Goal: Transaction & Acquisition: Purchase product/service

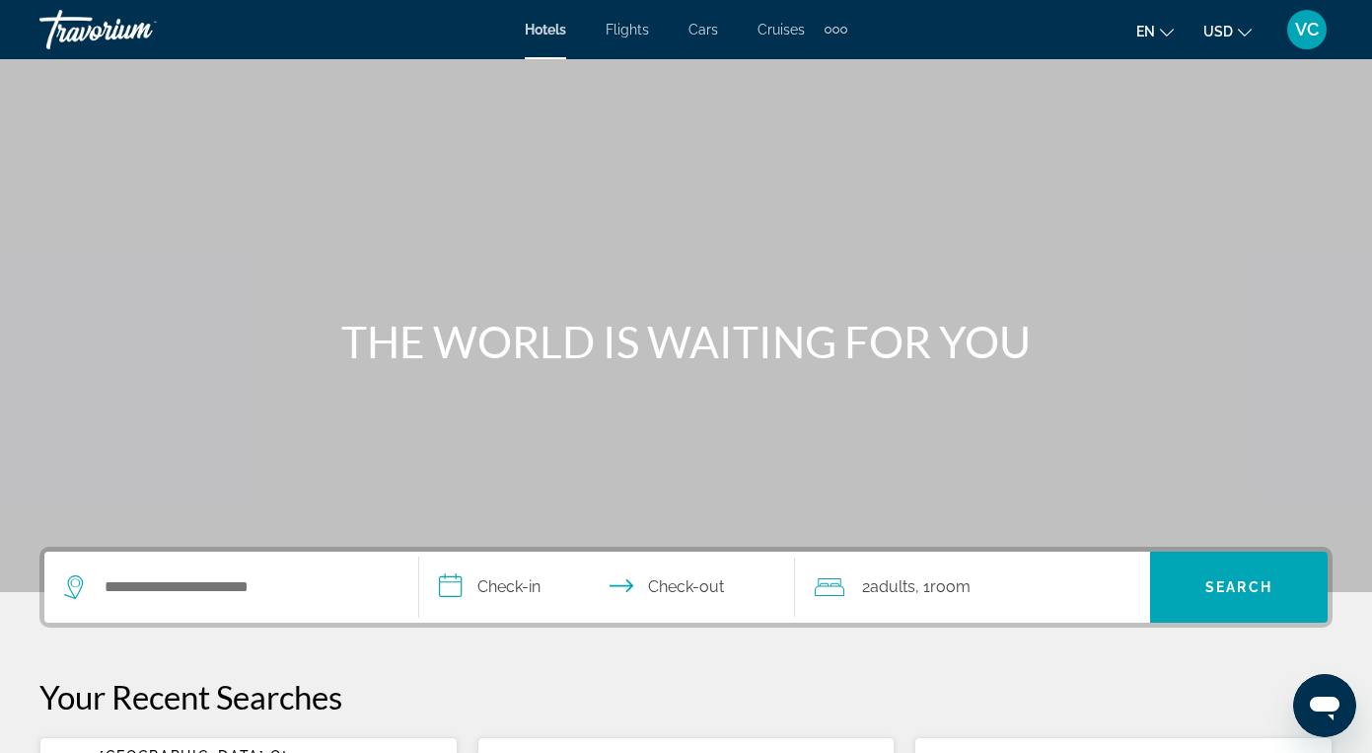
click at [638, 28] on span "Flights" at bounding box center [627, 30] width 43 height 16
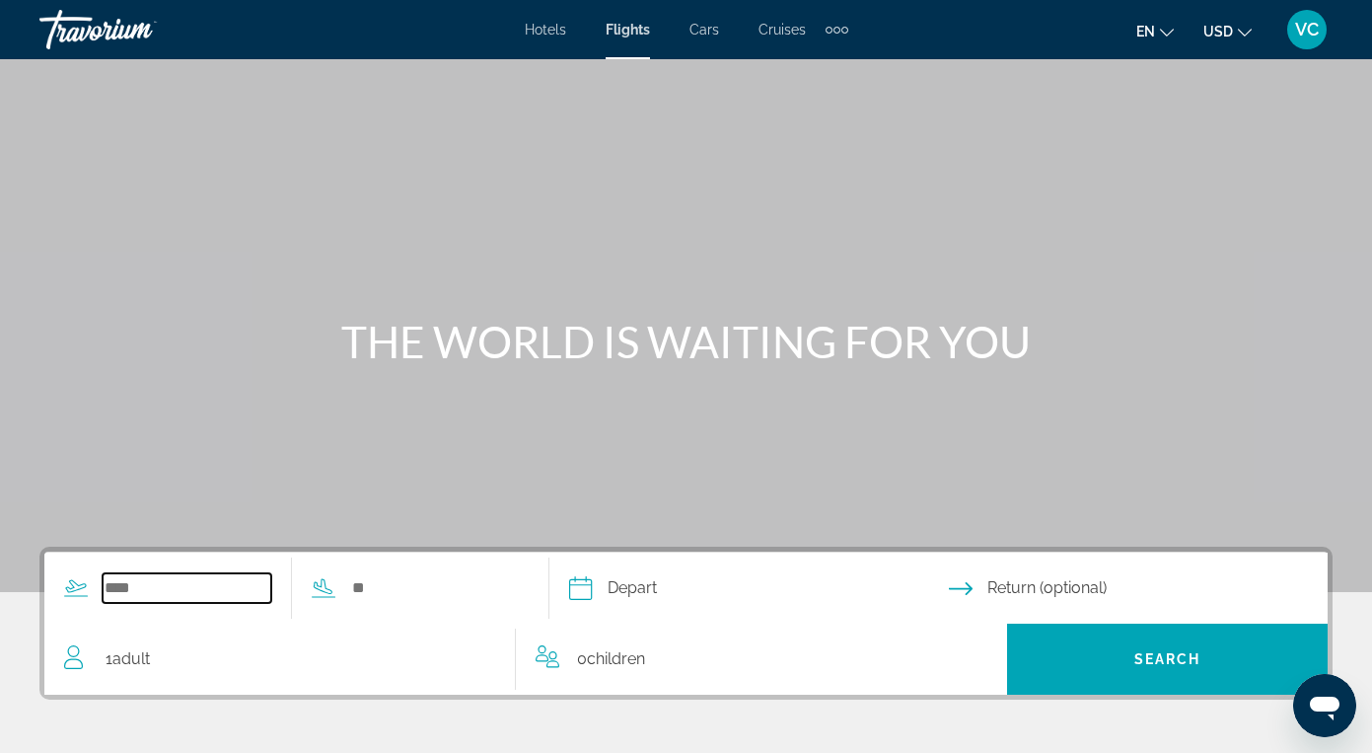
click at [123, 580] on input "Search widget" at bounding box center [187, 588] width 169 height 30
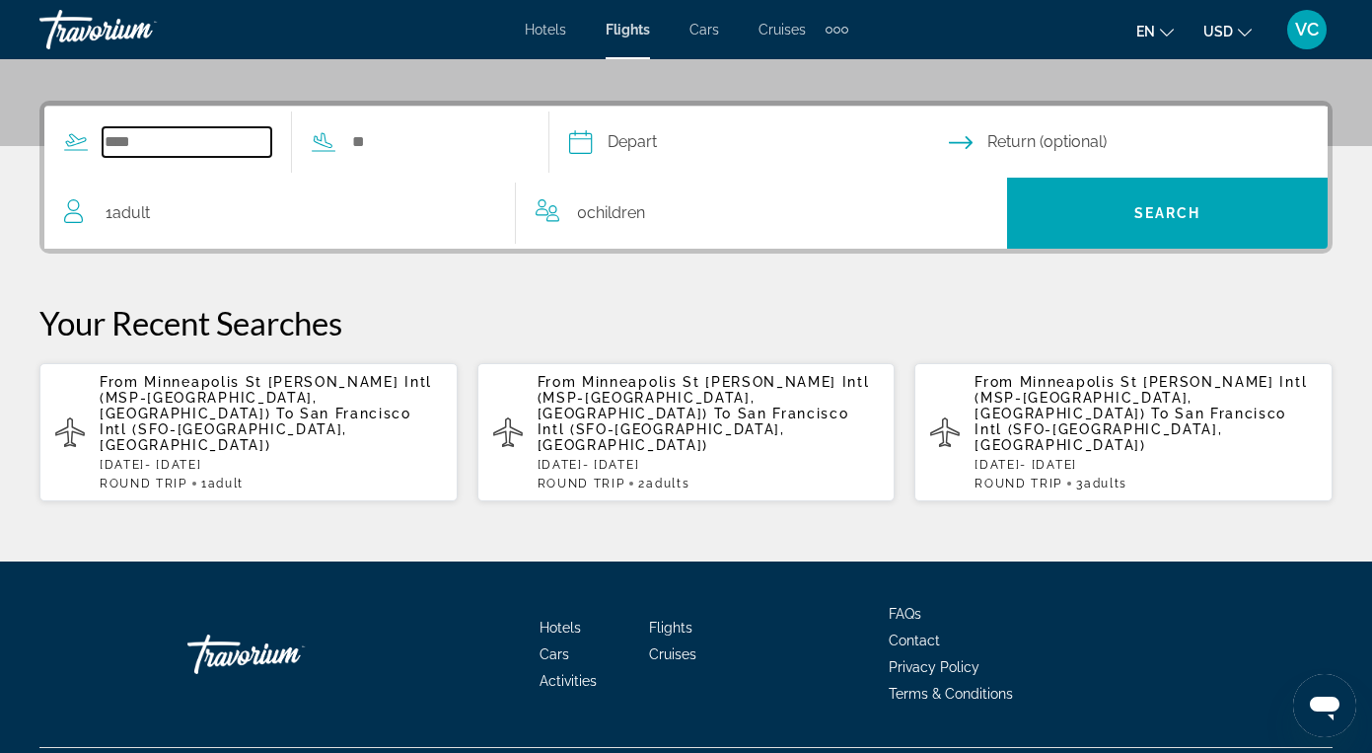
scroll to position [482, 0]
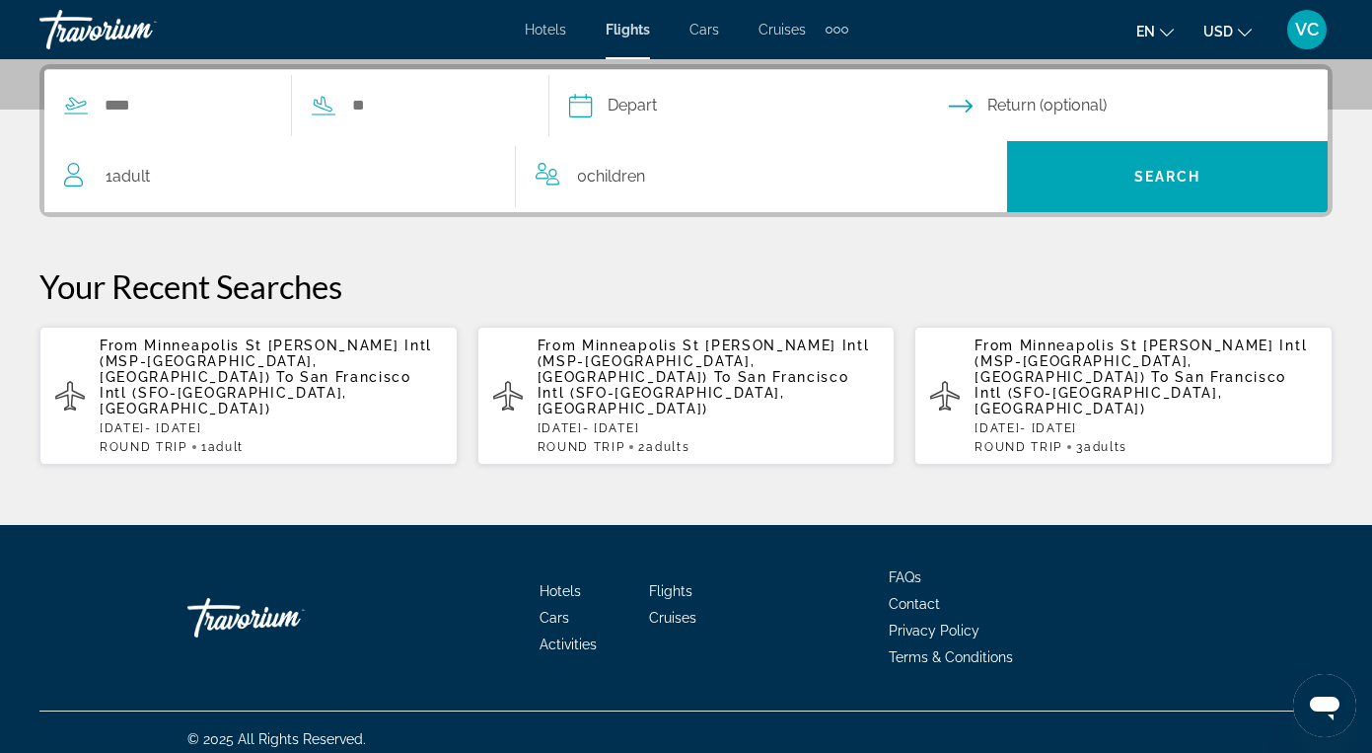
click at [236, 377] on span "San Francisco Intl (SFO-[GEOGRAPHIC_DATA], [GEOGRAPHIC_DATA])" at bounding box center [256, 392] width 312 height 47
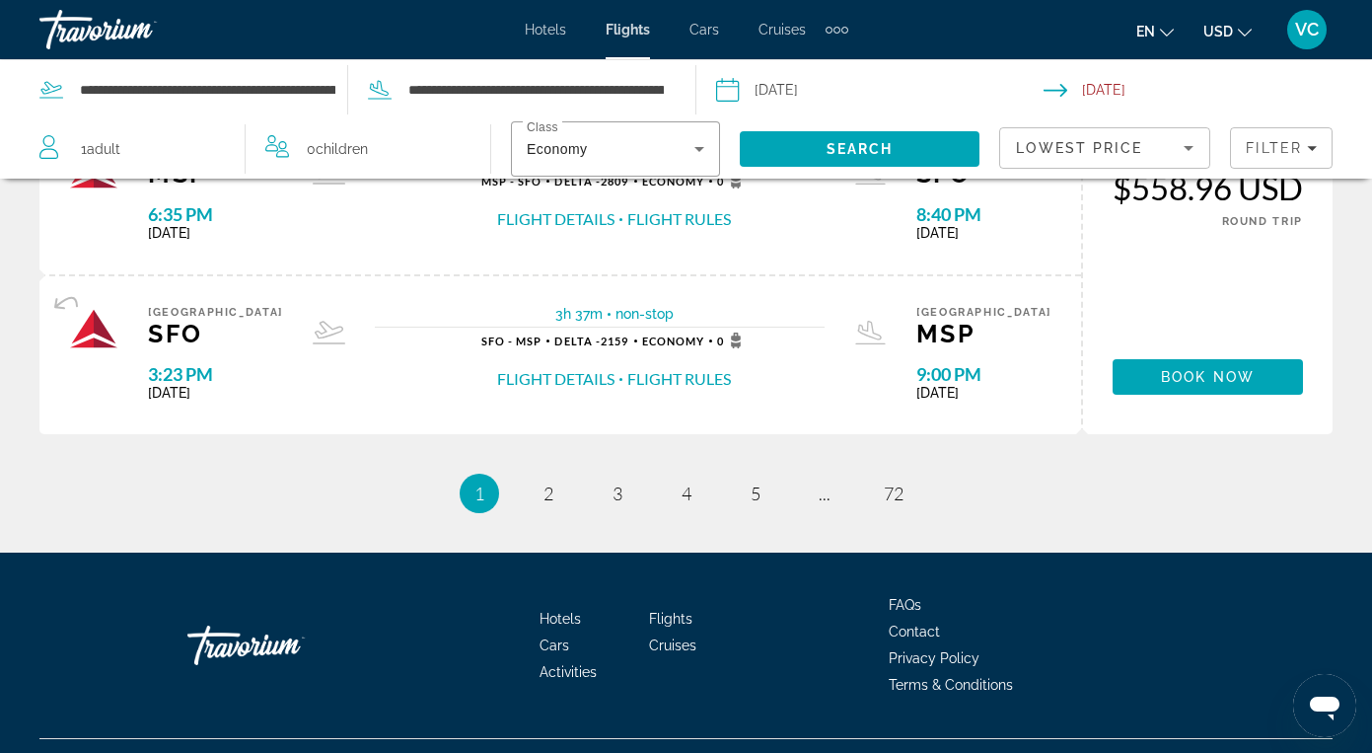
scroll to position [1917, 0]
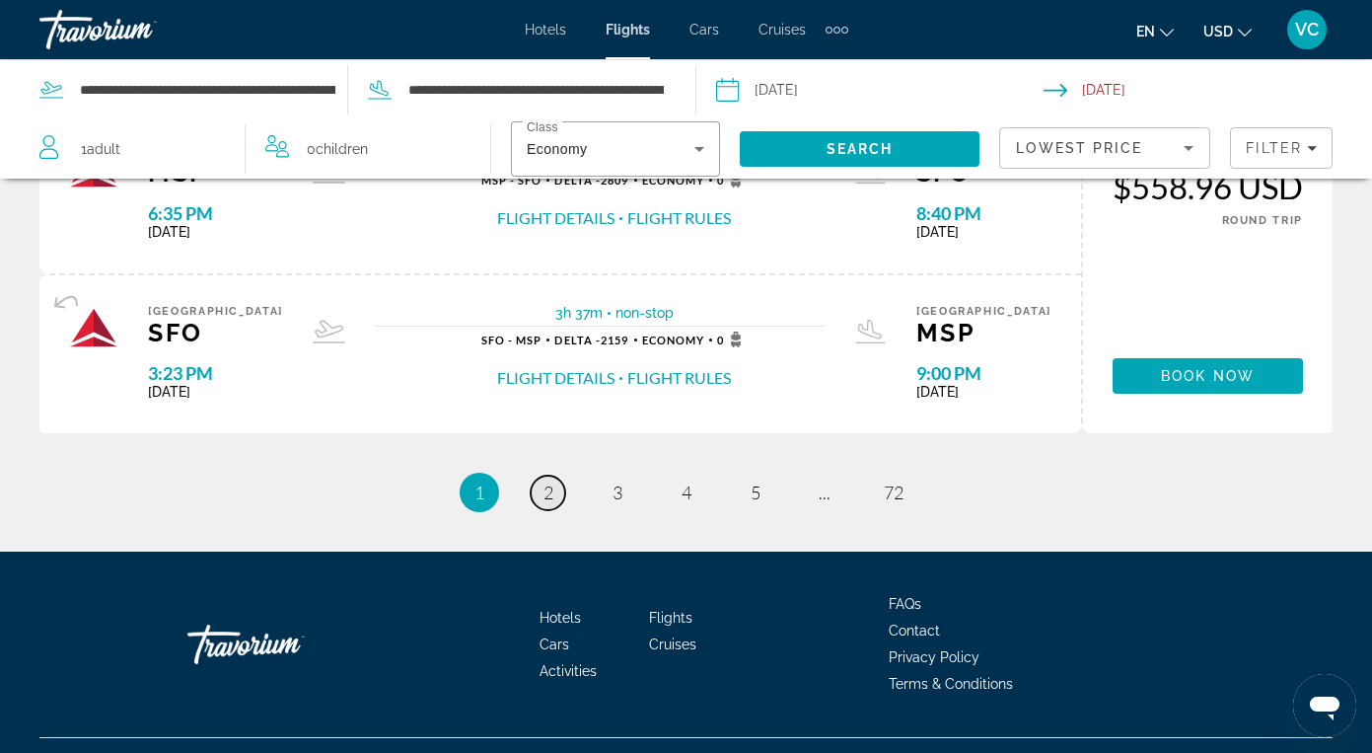
click at [556, 510] on link "page 2" at bounding box center [548, 492] width 35 height 35
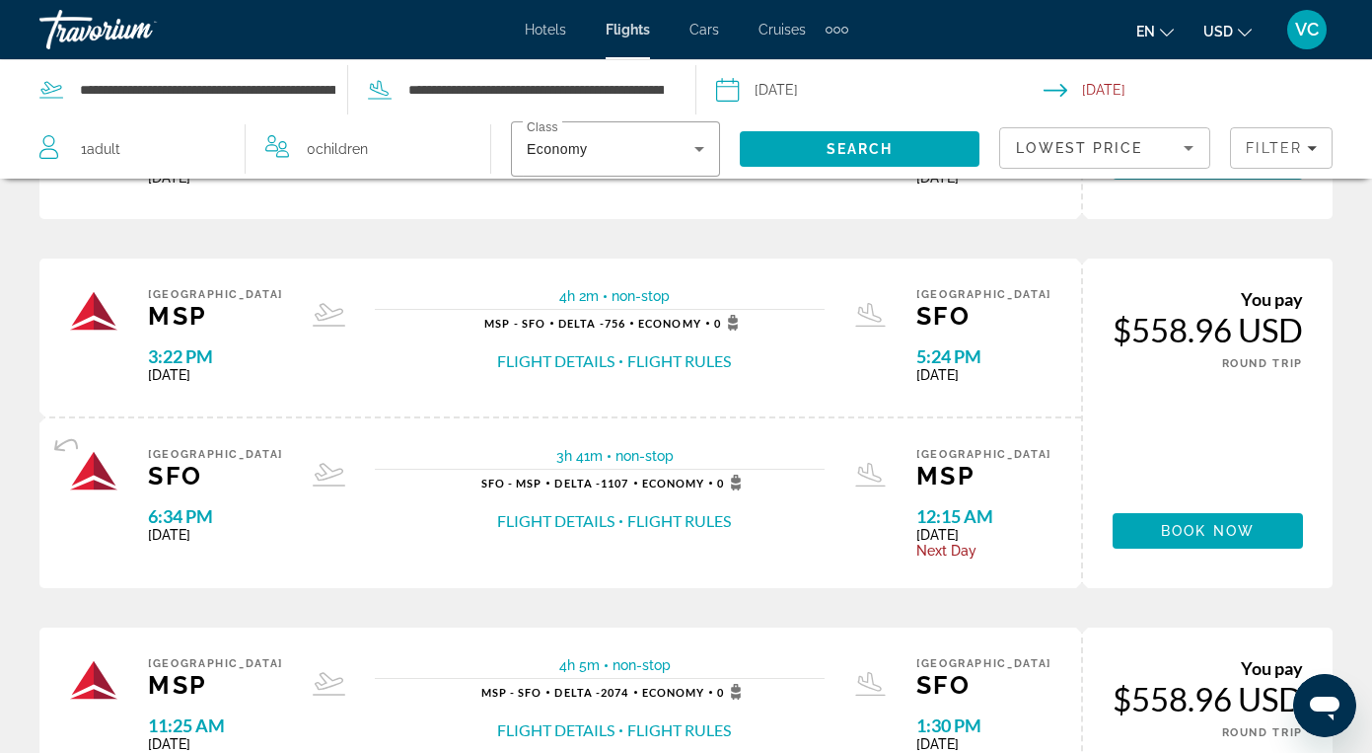
scroll to position [1060, 0]
click at [1211, 540] on span "Main content" at bounding box center [1208, 529] width 190 height 47
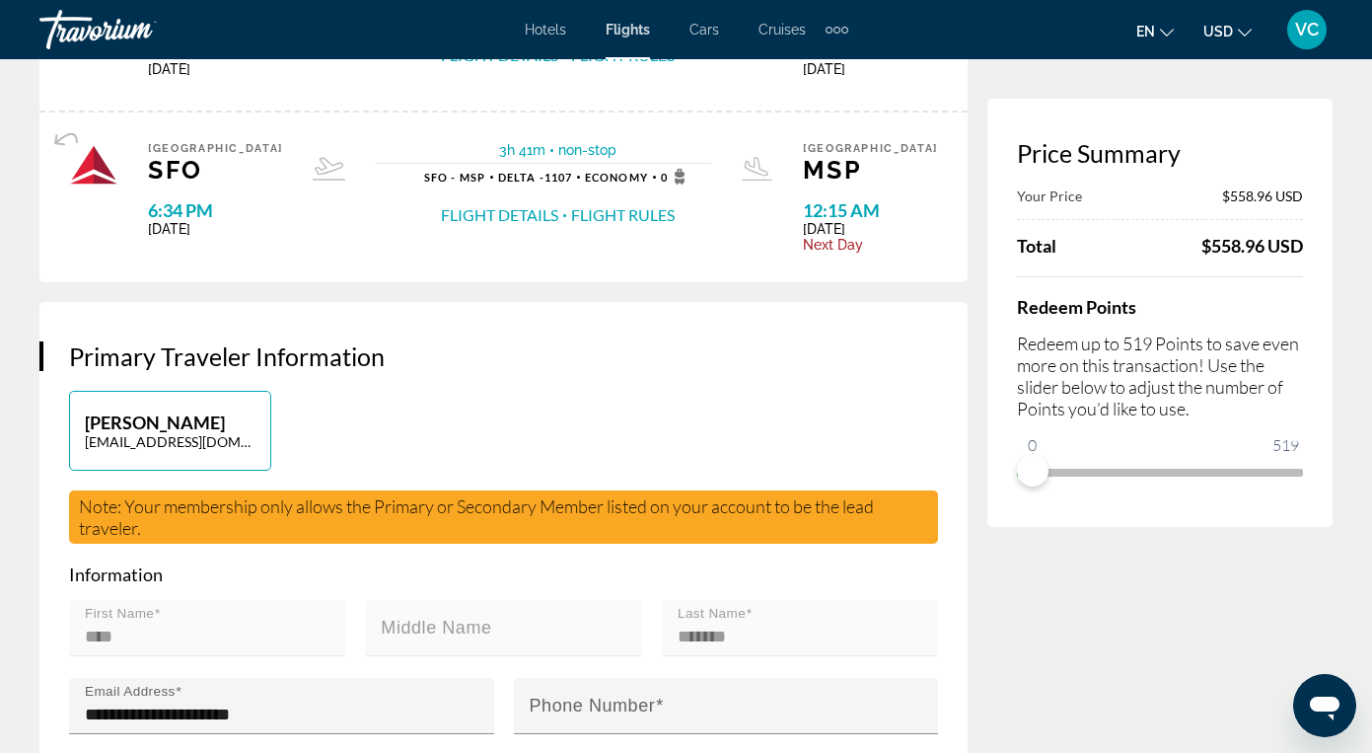
scroll to position [182, 0]
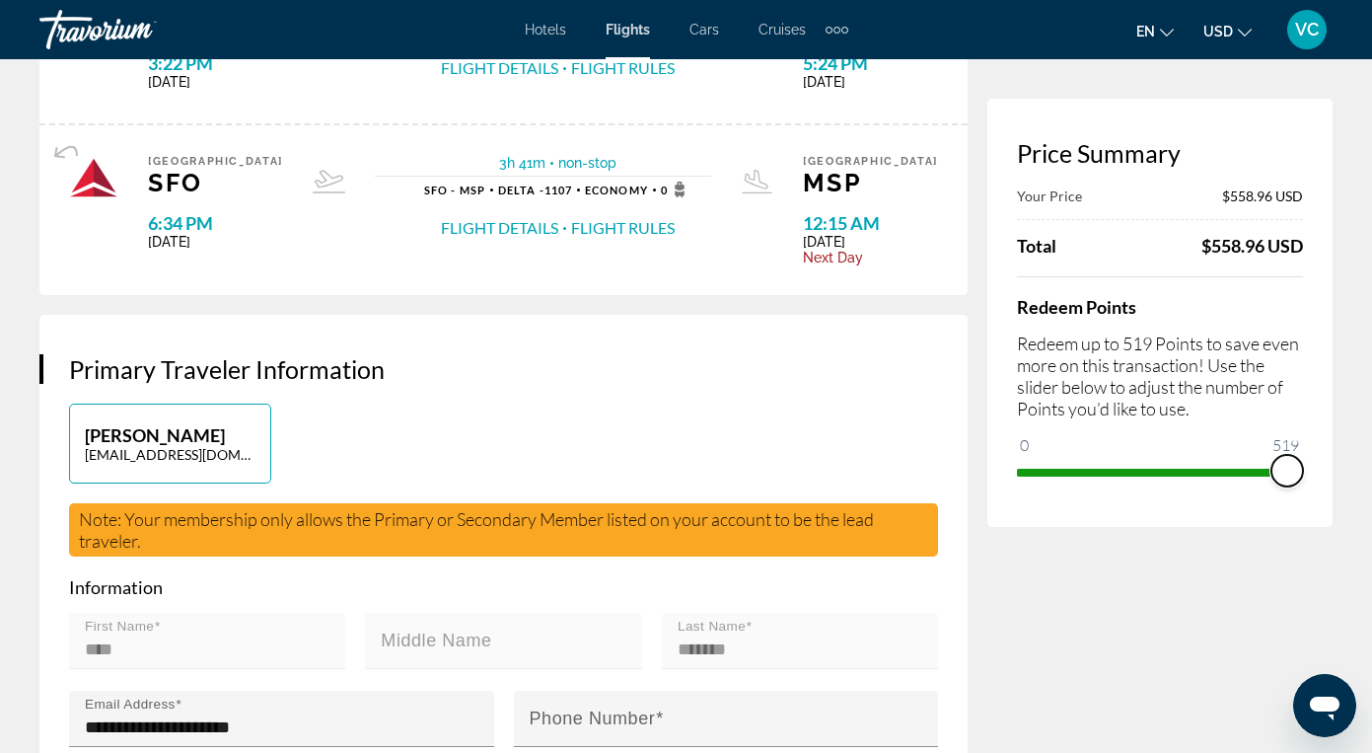
drag, startPoint x: 1026, startPoint y: 475, endPoint x: 1319, endPoint y: 492, distance: 293.4
click at [1319, 492] on div "Price Summary Your Price $558.96 USD Total $558.96 USD Redeem Points Redeem up …" at bounding box center [1159, 313] width 345 height 428
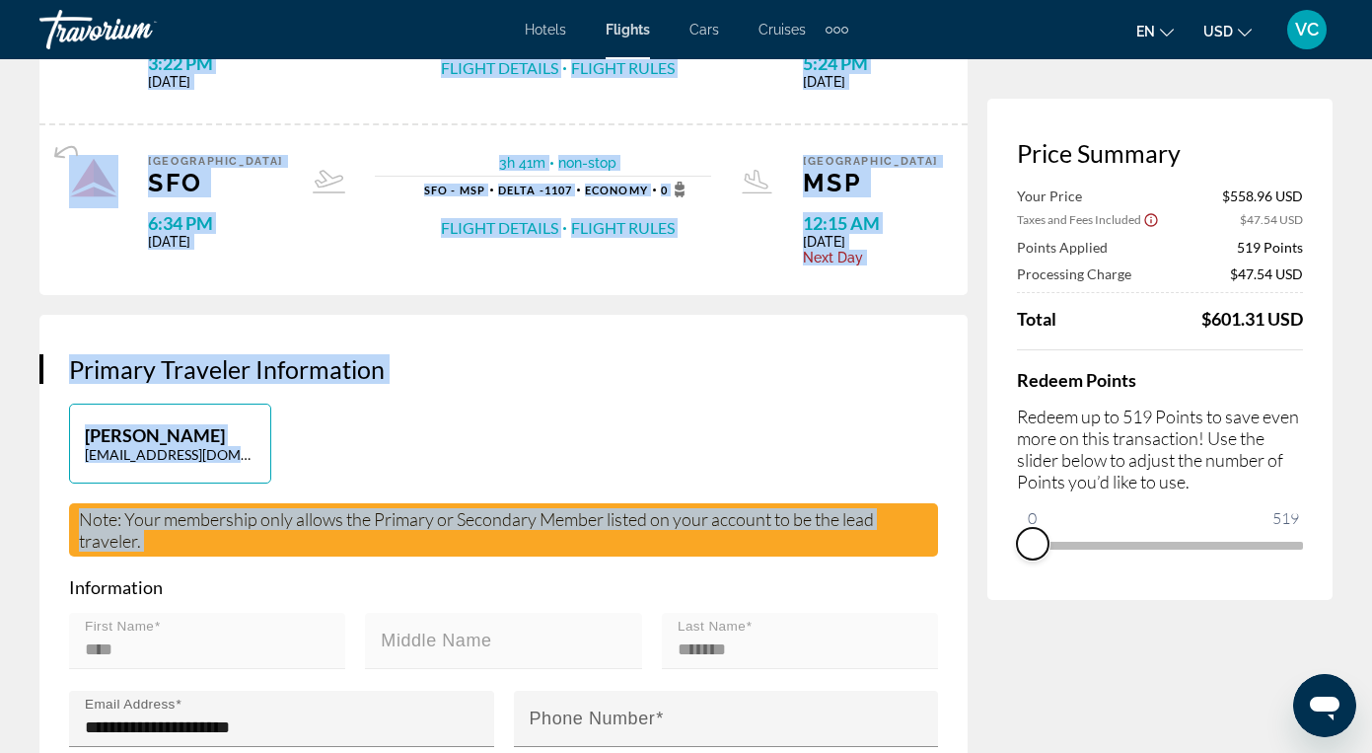
drag, startPoint x: 1284, startPoint y: 540, endPoint x: 981, endPoint y: 574, distance: 304.8
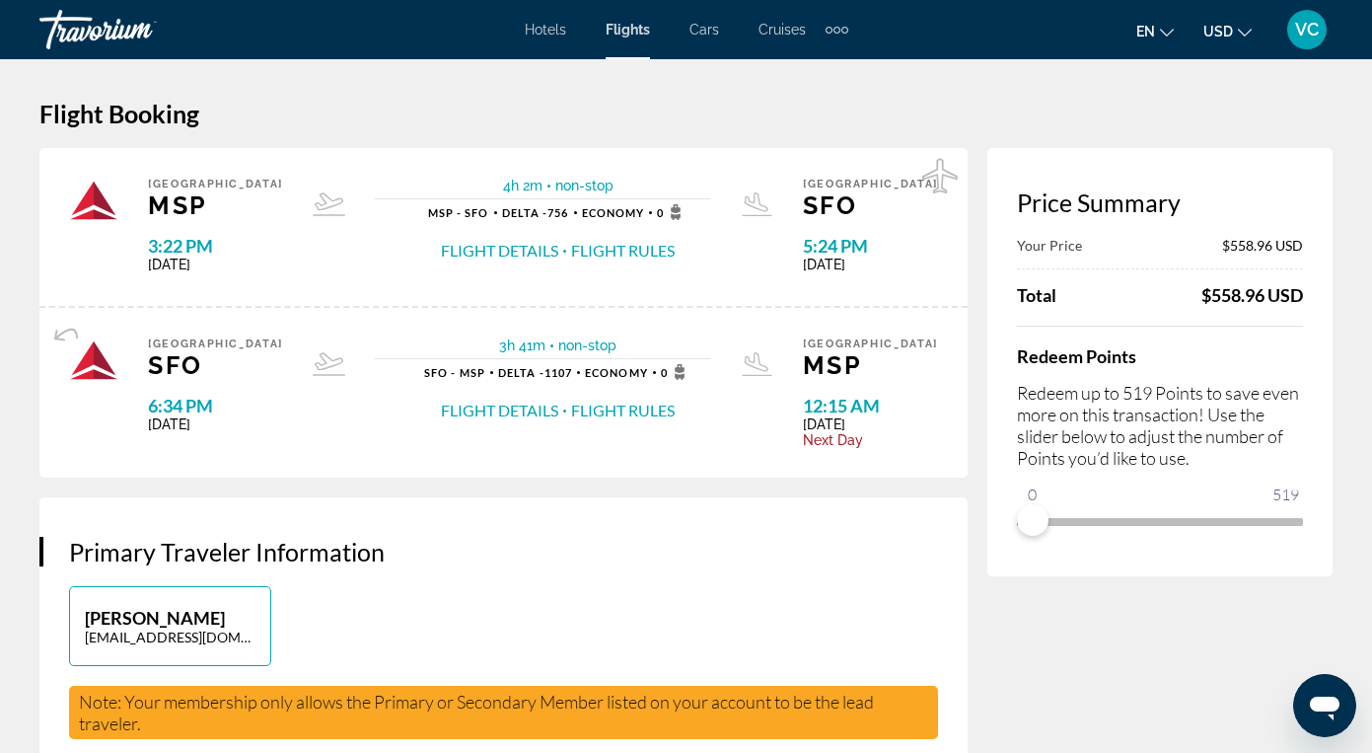
scroll to position [0, 0]
